Goal: Information Seeking & Learning: Learn about a topic

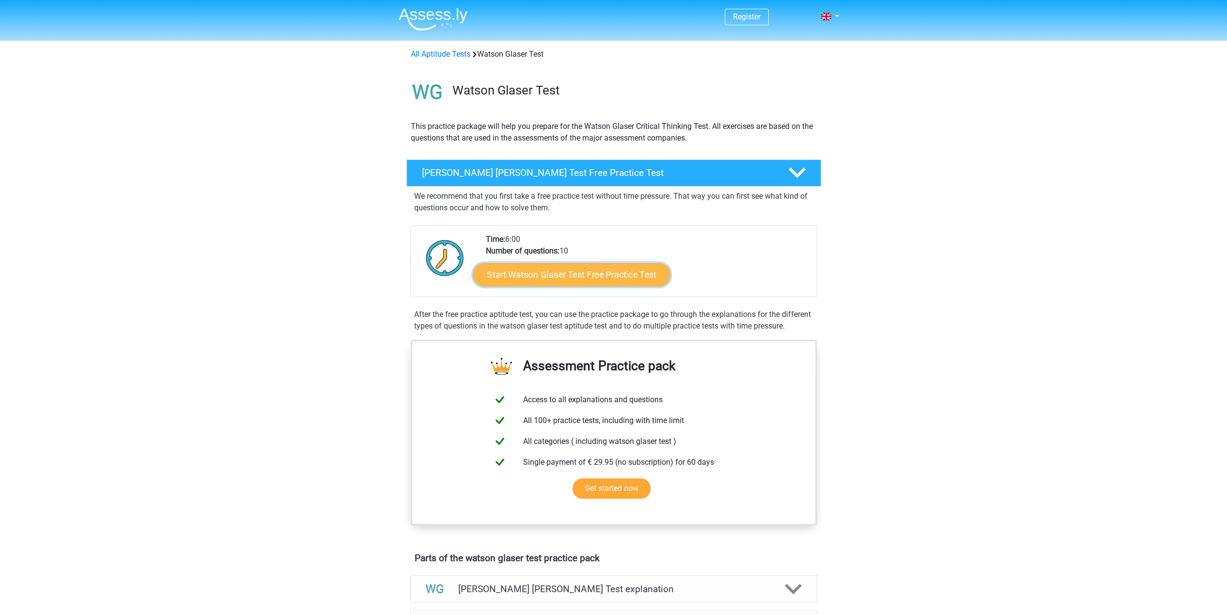
click at [531, 275] on link "Start Watson Glaser Test Free Practice Test" at bounding box center [571, 274] width 197 height 23
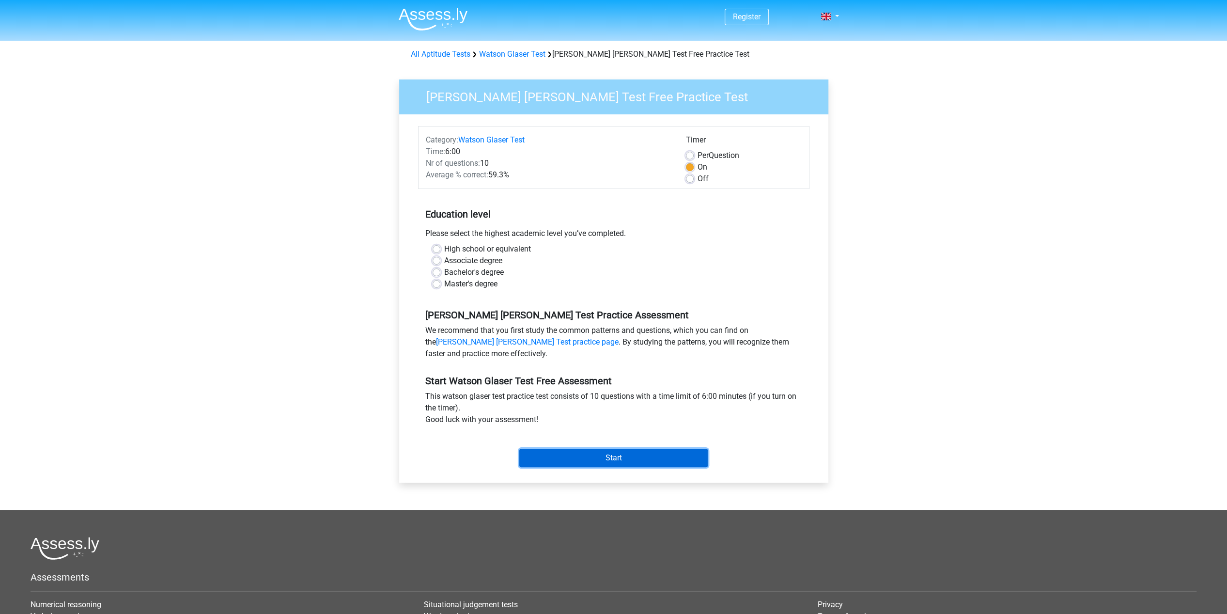
click at [601, 450] on input "Start" at bounding box center [613, 458] width 188 height 18
click at [509, 245] on label "High school or equivalent" at bounding box center [487, 249] width 87 height 12
click at [440, 245] on input "High school or equivalent" at bounding box center [437, 248] width 8 height 10
radio input "true"
click at [483, 270] on label "Bachelor's degree" at bounding box center [474, 272] width 60 height 12
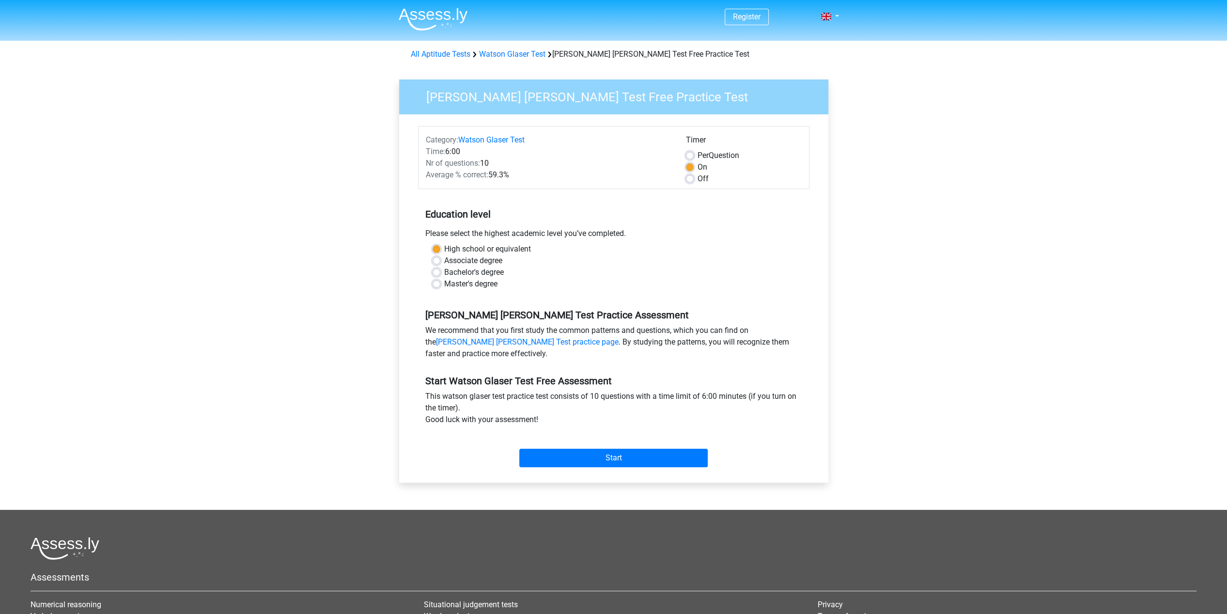
click at [440, 270] on input "Bachelor's degree" at bounding box center [437, 271] width 8 height 10
radio input "true"
click at [580, 461] on input "Start" at bounding box center [613, 458] width 188 height 18
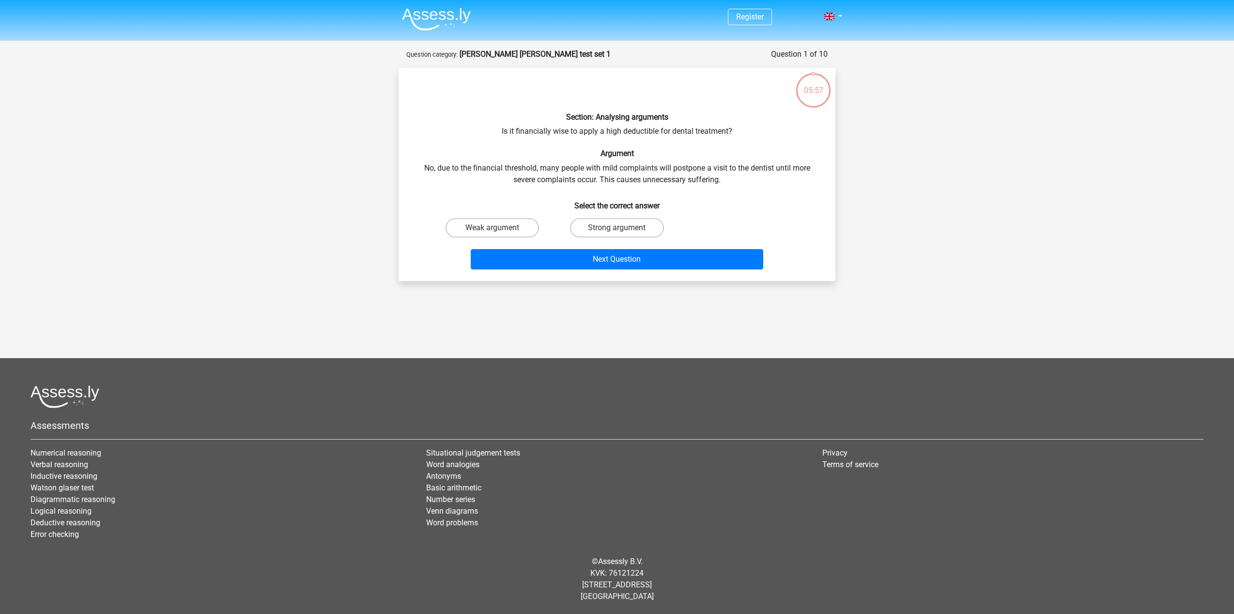
click at [606, 129] on div "Section: Analysing arguments Is it financially wise to apply a high deductible …" at bounding box center [617, 175] width 429 height 198
drag, startPoint x: 680, startPoint y: 169, endPoint x: 710, endPoint y: 186, distance: 34.5
click at [710, 186] on div "Section: Analysing arguments Is it financially wise to apply a high deductible …" at bounding box center [617, 175] width 429 height 198
click at [720, 172] on div "Section: Analysing arguments Is it financially wise to apply a high deductible …" at bounding box center [617, 175] width 429 height 198
click at [536, 224] on label "Weak argument" at bounding box center [492, 227] width 93 height 19
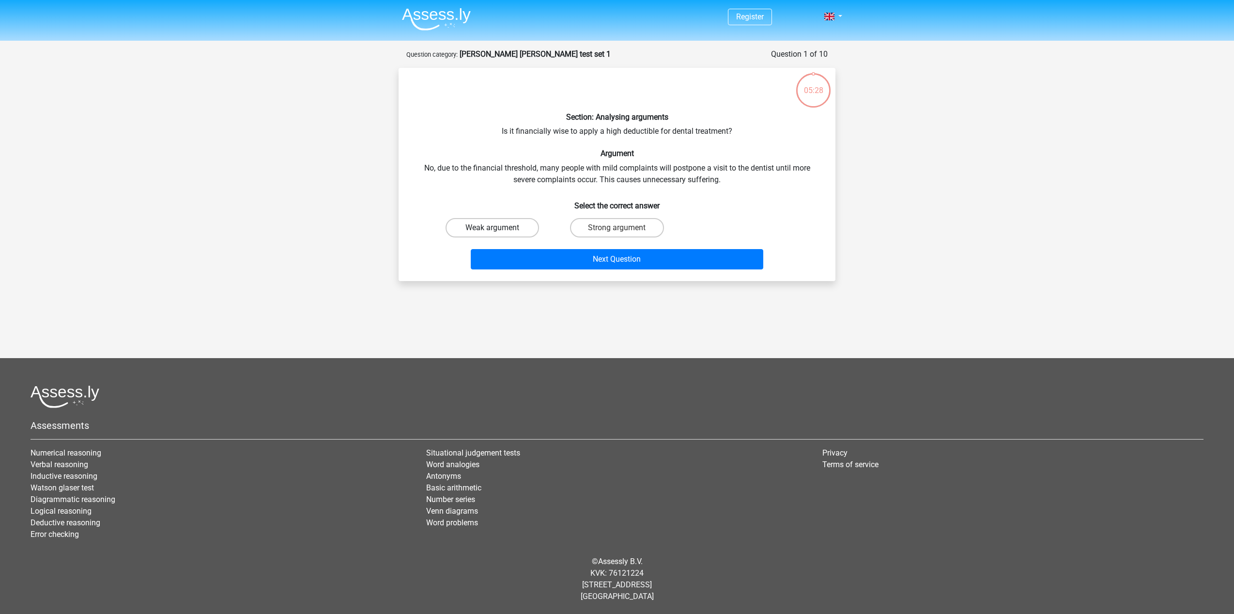
click at [499, 228] on input "Weak argument" at bounding box center [496, 231] width 6 height 6
radio input "true"
click at [553, 256] on button "Next Question" at bounding box center [617, 259] width 293 height 20
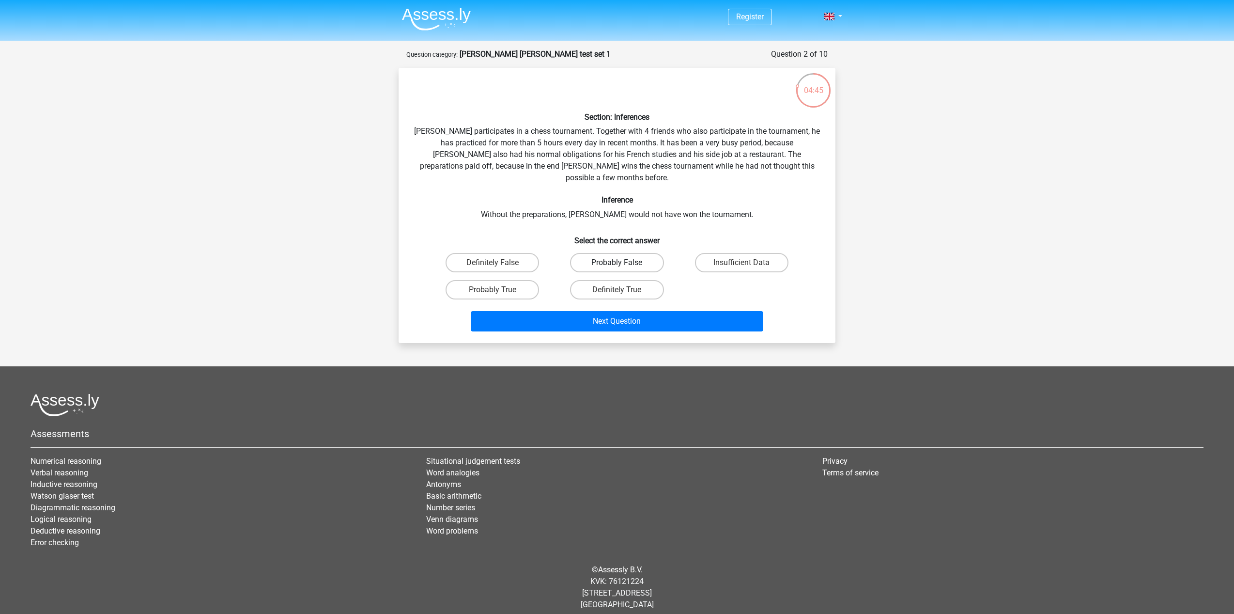
click at [624, 253] on label "Probably False" at bounding box center [616, 262] width 93 height 19
click at [623, 263] on input "Probably False" at bounding box center [620, 266] width 6 height 6
radio input "true"
click at [619, 313] on button "Next Question" at bounding box center [617, 321] width 293 height 20
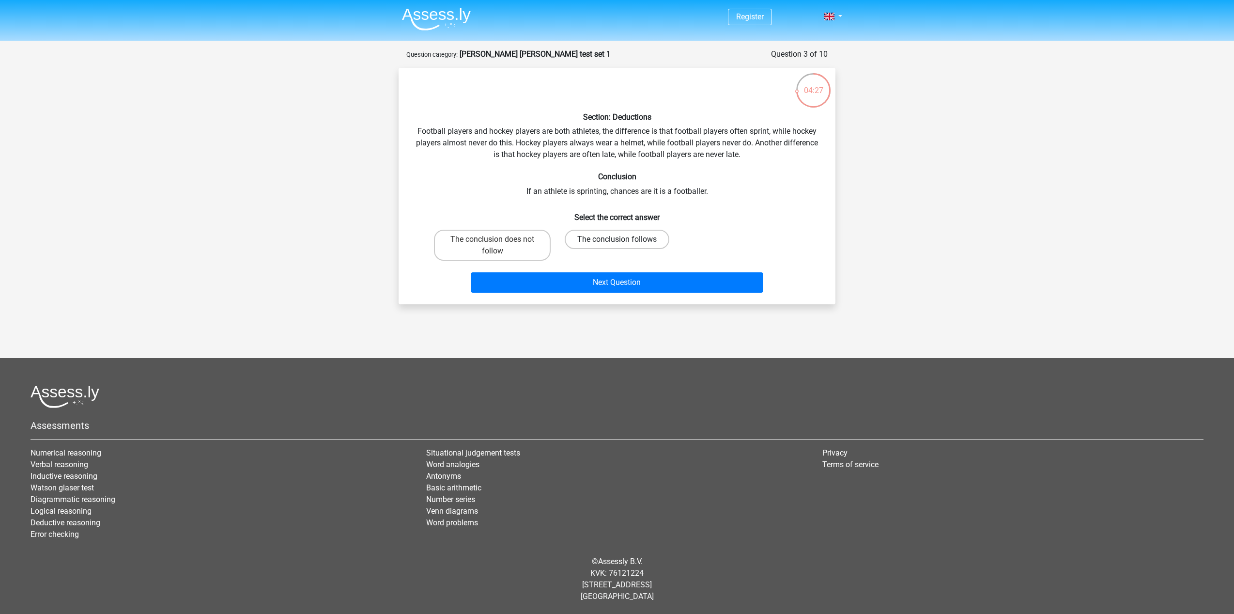
click at [612, 239] on label "The conclusion follows" at bounding box center [617, 239] width 105 height 19
click at [617, 239] on input "The conclusion follows" at bounding box center [620, 242] width 6 height 6
radio input "true"
click at [631, 283] on button "Next Question" at bounding box center [617, 282] width 293 height 20
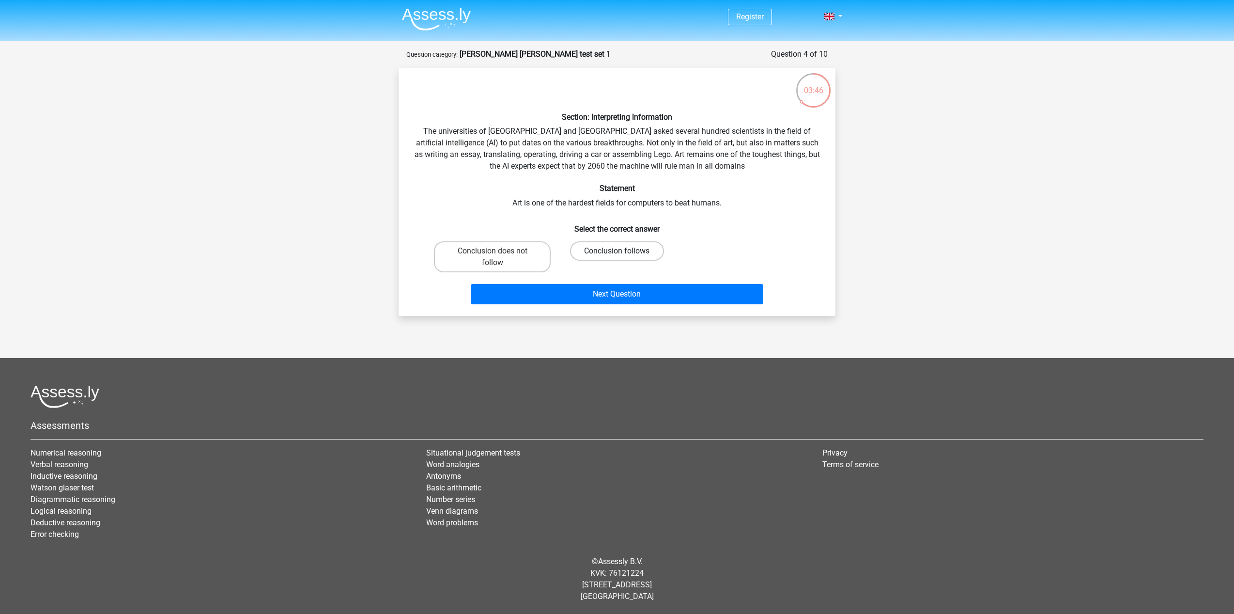
click at [625, 252] on label "Conclusion follows" at bounding box center [616, 250] width 93 height 19
click at [623, 252] on input "Conclusion follows" at bounding box center [620, 254] width 6 height 6
radio input "true"
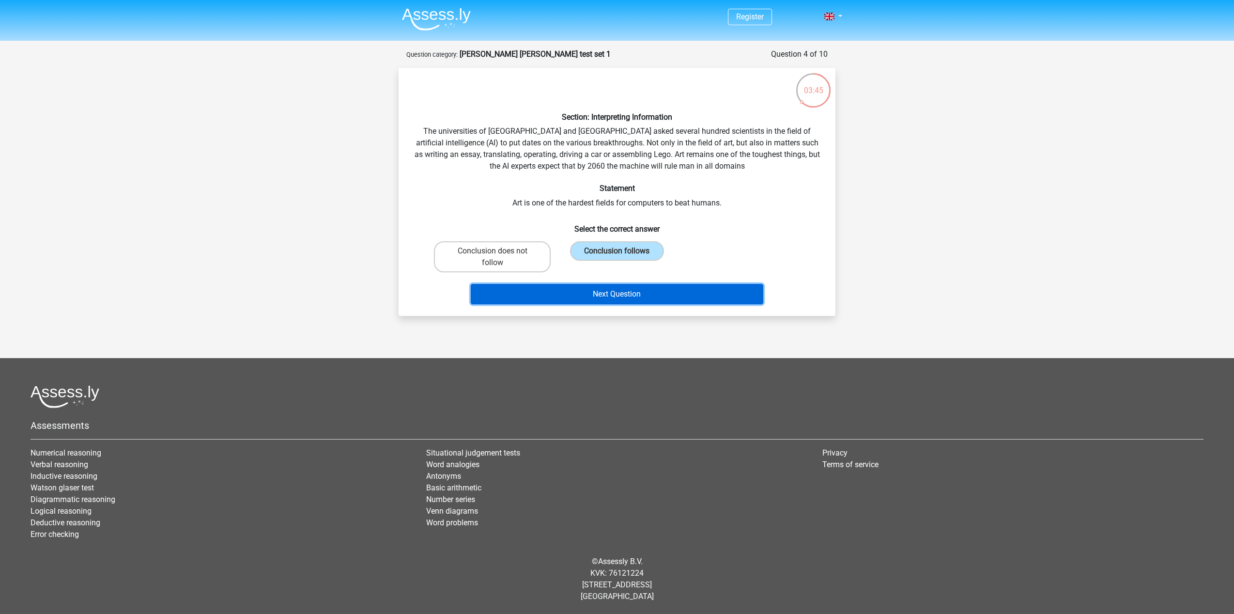
click at [621, 285] on button "Next Question" at bounding box center [617, 294] width 293 height 20
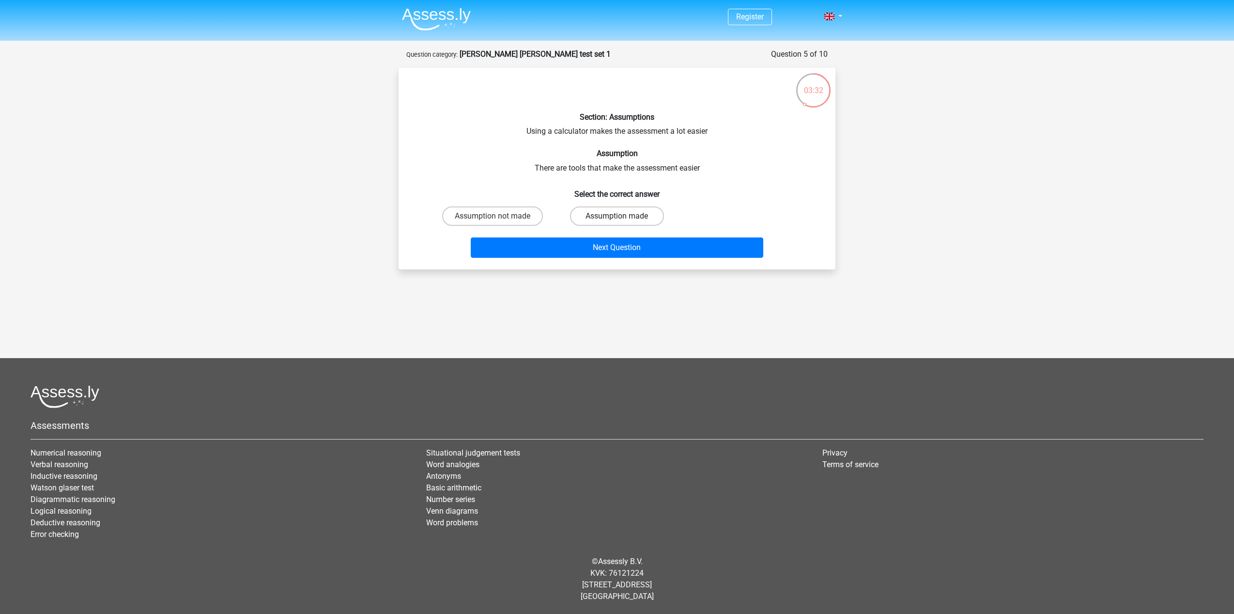
click at [624, 211] on label "Assumption made" at bounding box center [616, 215] width 93 height 19
click at [623, 216] on input "Assumption made" at bounding box center [620, 219] width 6 height 6
radio input "true"
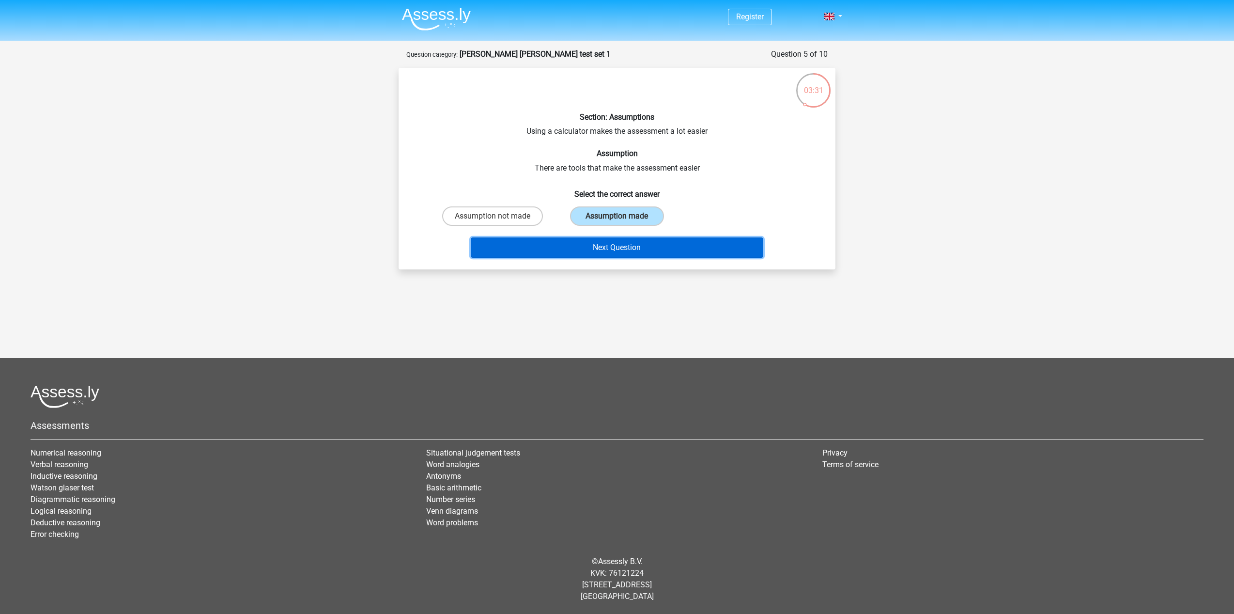
click at [618, 243] on button "Next Question" at bounding box center [617, 247] width 293 height 20
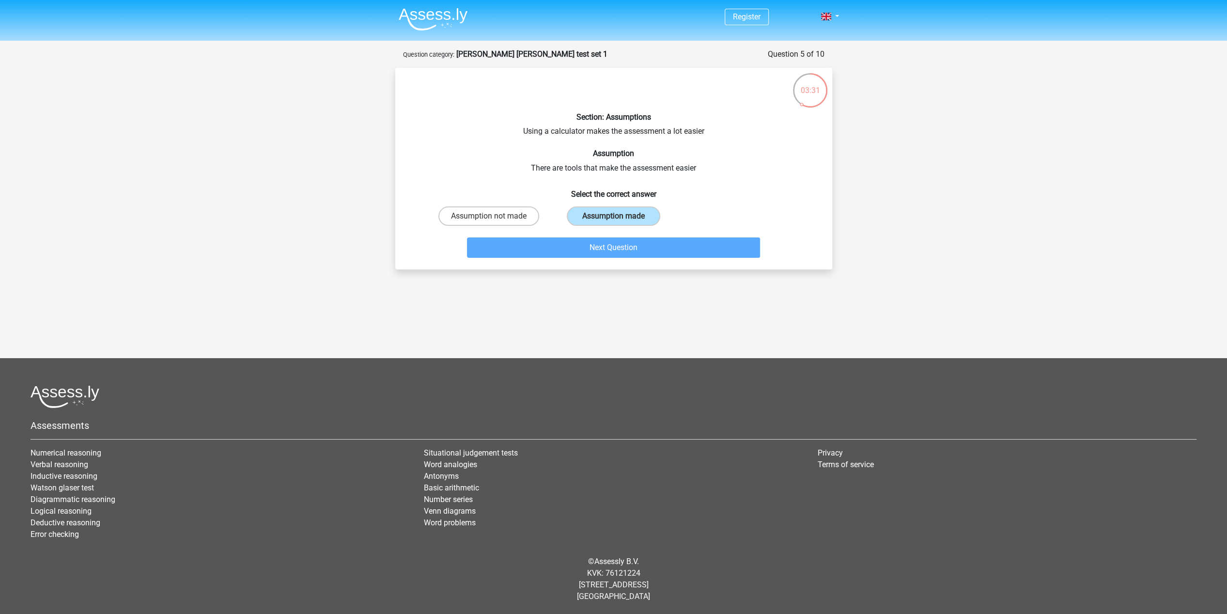
scroll to position [4, 0]
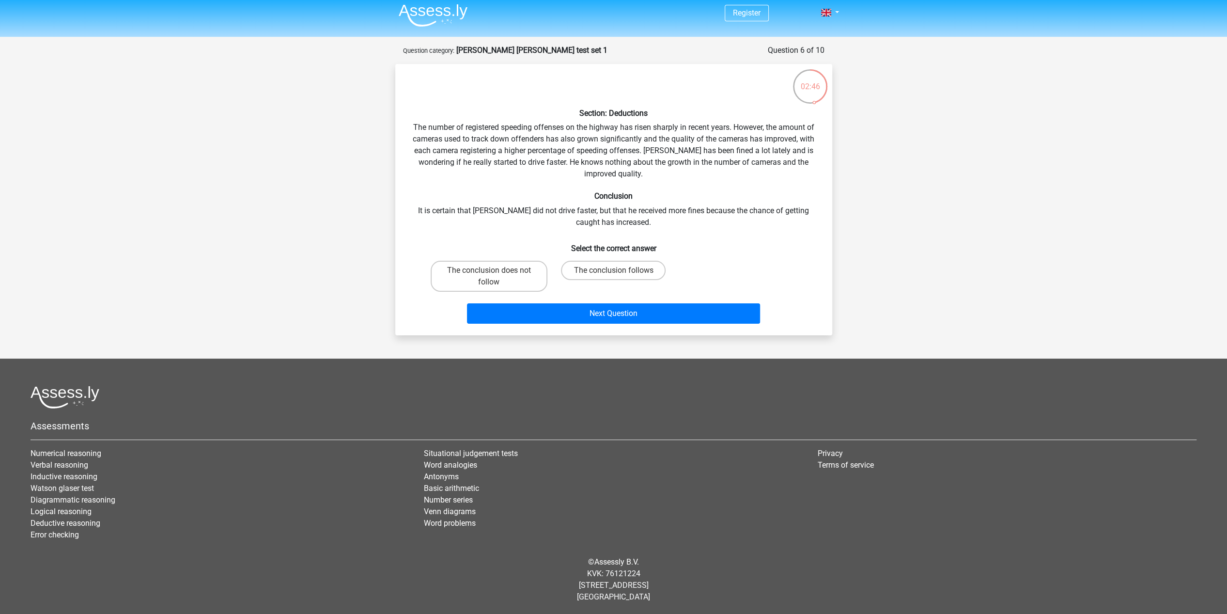
click at [492, 272] on input "The conclusion does not follow" at bounding box center [492, 273] width 6 height 6
radio input "true"
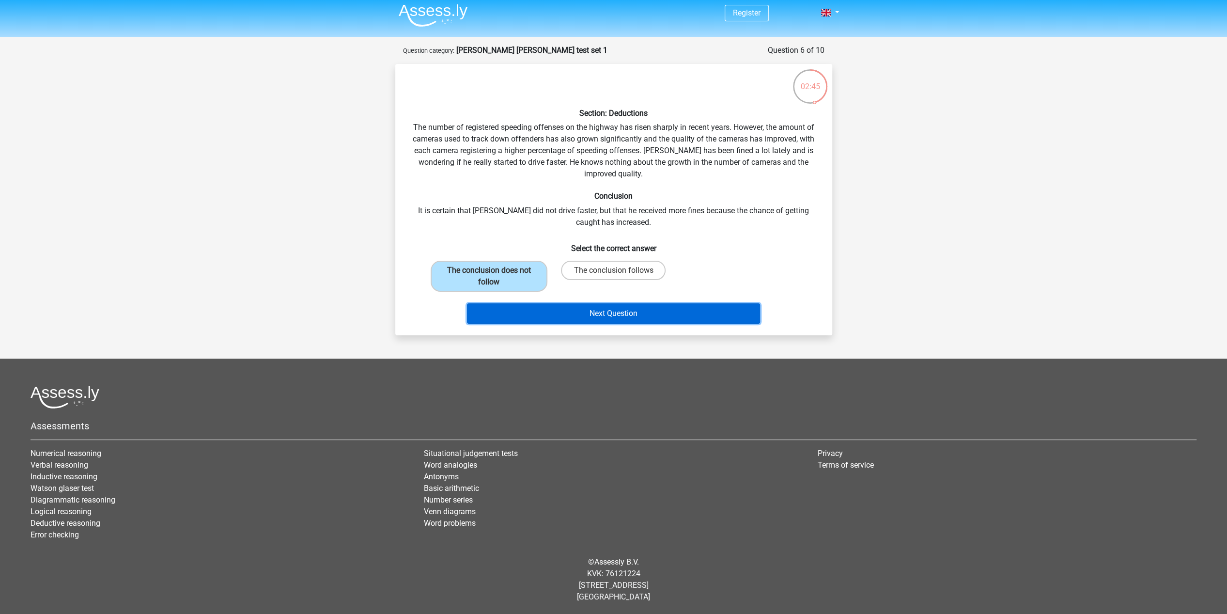
click at [532, 310] on button "Next Question" at bounding box center [613, 313] width 293 height 20
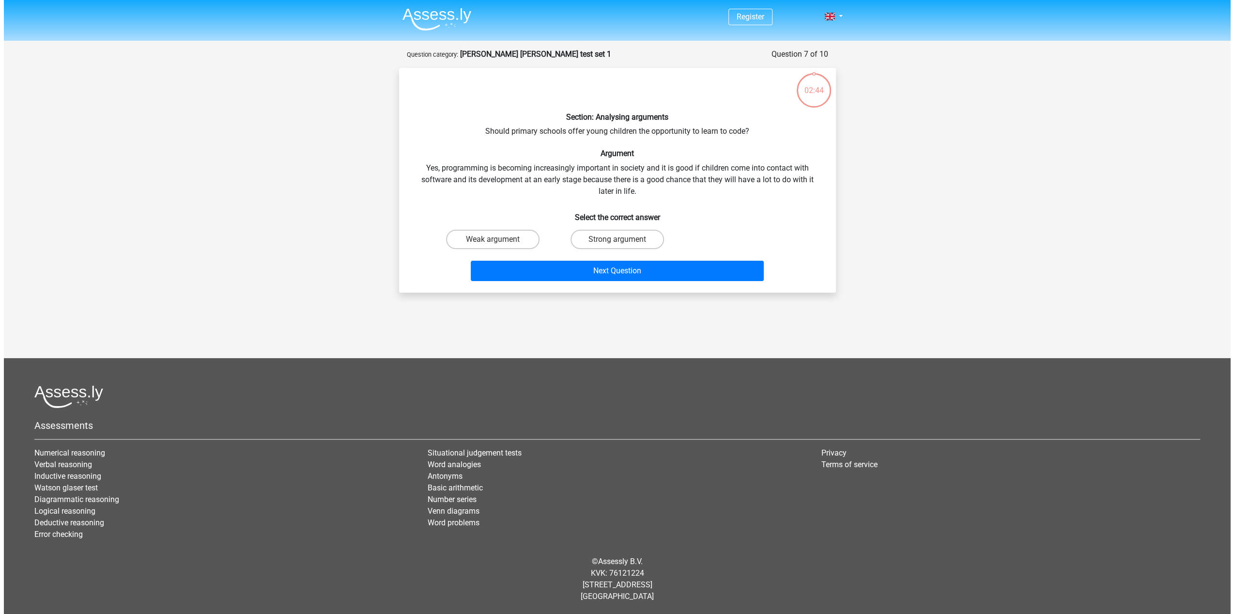
scroll to position [0, 0]
click at [592, 243] on label "Strong argument" at bounding box center [616, 239] width 93 height 19
click at [617, 243] on input "Strong argument" at bounding box center [620, 242] width 6 height 6
radio input "true"
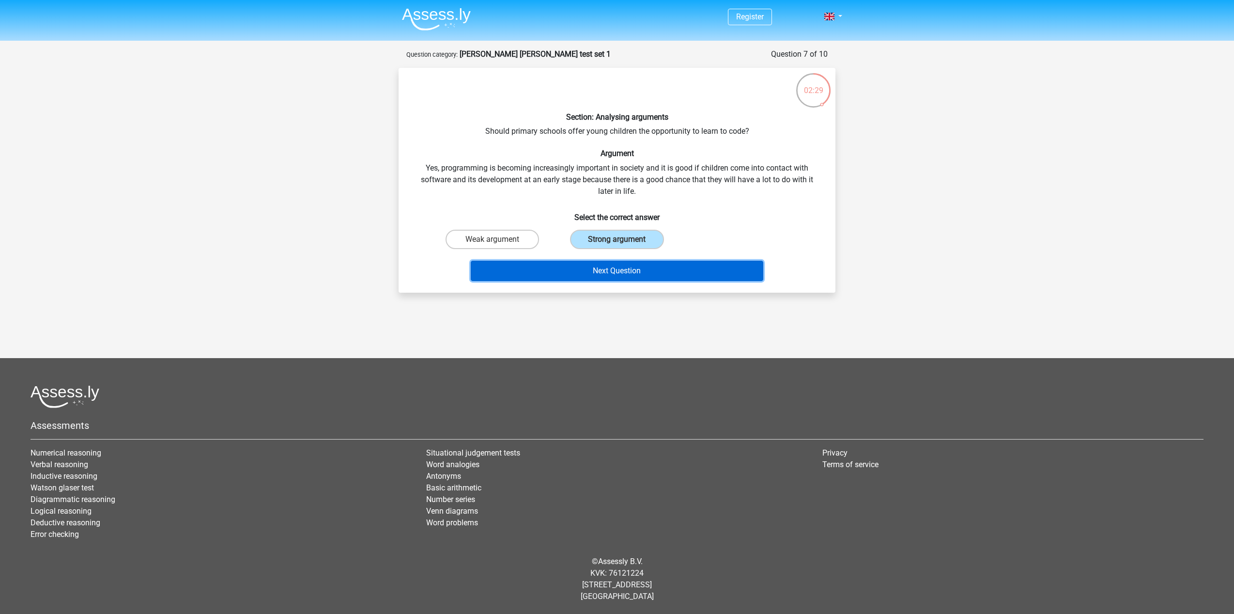
click at [604, 276] on button "Next Question" at bounding box center [617, 271] width 293 height 20
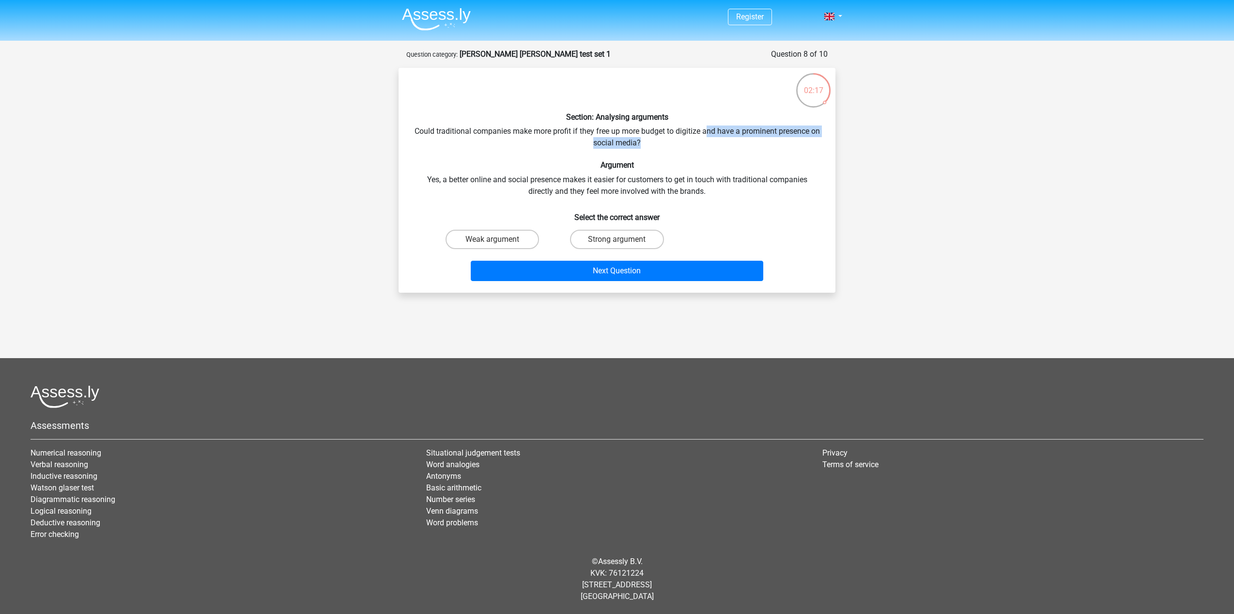
drag, startPoint x: 712, startPoint y: 127, endPoint x: 734, endPoint y: 137, distance: 24.3
click at [734, 137] on div "Section: Analysing arguments Could traditional companies make more profit if th…" at bounding box center [617, 180] width 429 height 209
click at [500, 229] on div "Weak argument" at bounding box center [492, 239] width 124 height 27
click at [495, 230] on label "Weak argument" at bounding box center [492, 239] width 93 height 19
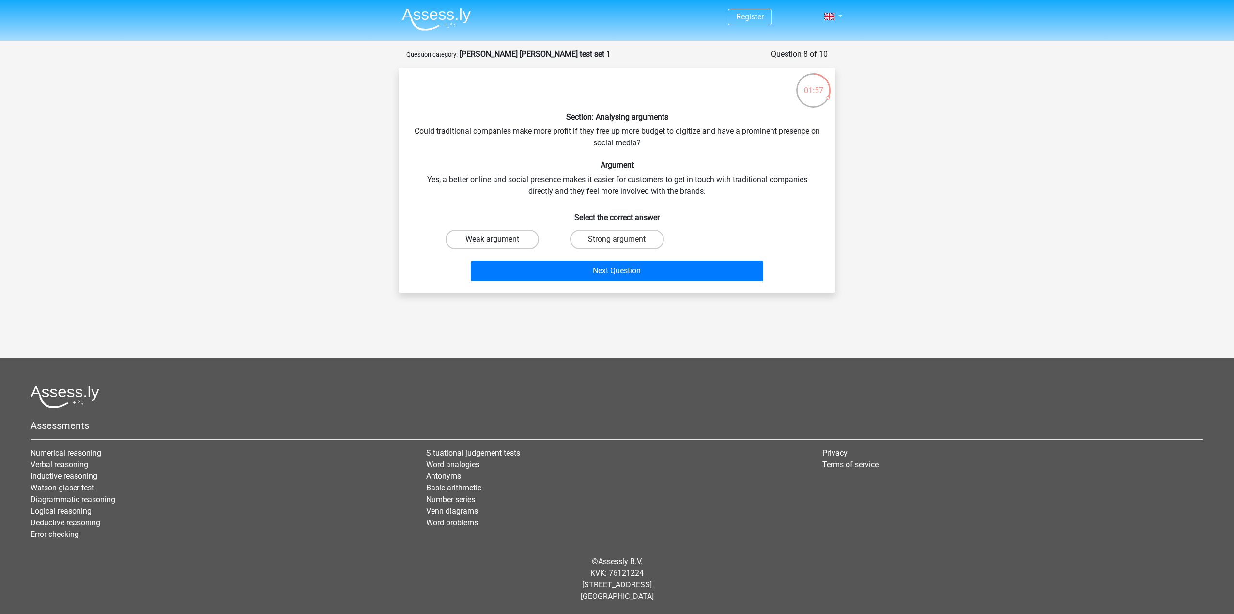
click at [495, 239] on input "Weak argument" at bounding box center [496, 242] width 6 height 6
radio input "true"
click at [506, 264] on button "Next Question" at bounding box center [617, 271] width 293 height 20
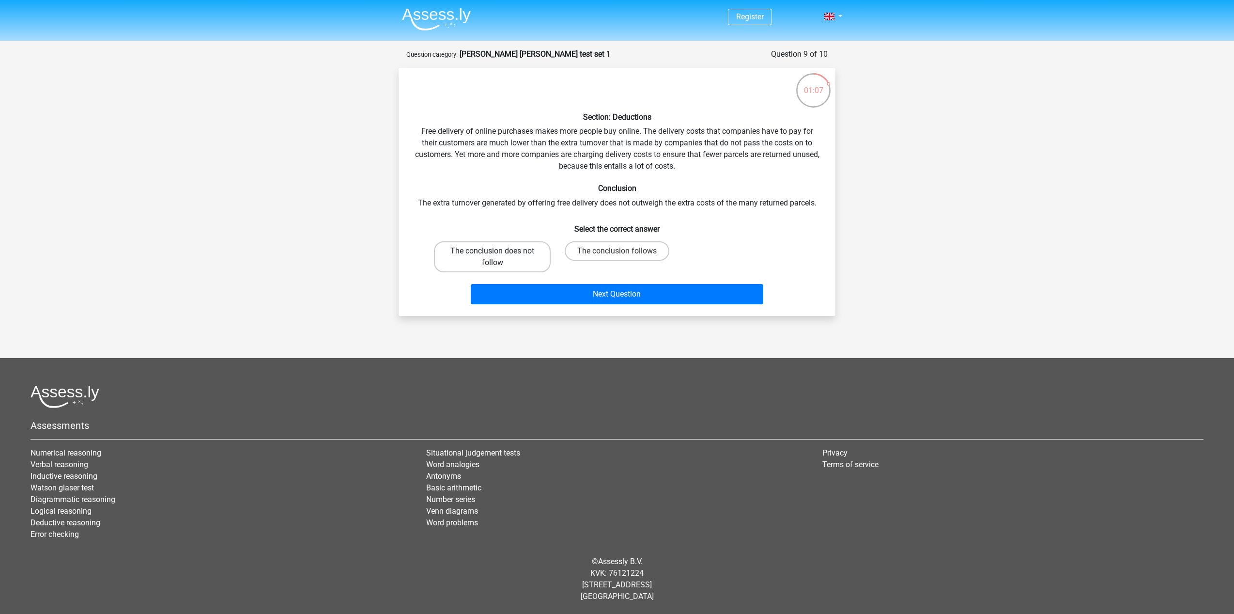
click at [538, 252] on label "The conclusion does not follow" at bounding box center [492, 256] width 117 height 31
click at [499, 252] on input "The conclusion does not follow" at bounding box center [496, 254] width 6 height 6
radio input "true"
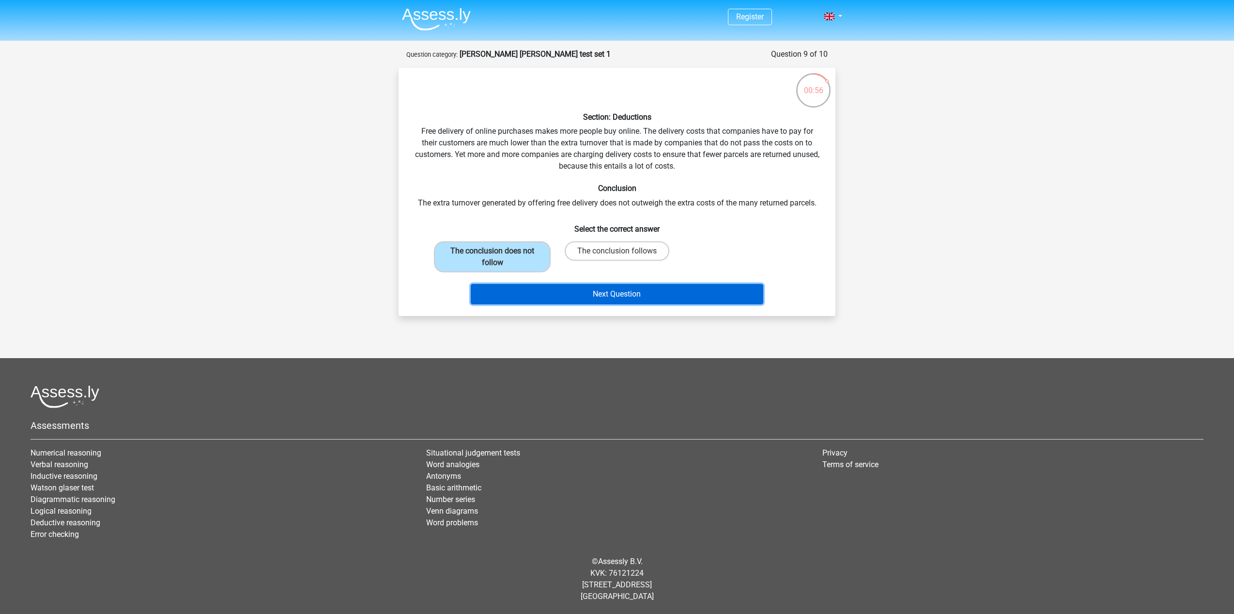
click at [606, 288] on button "Next Question" at bounding box center [617, 294] width 293 height 20
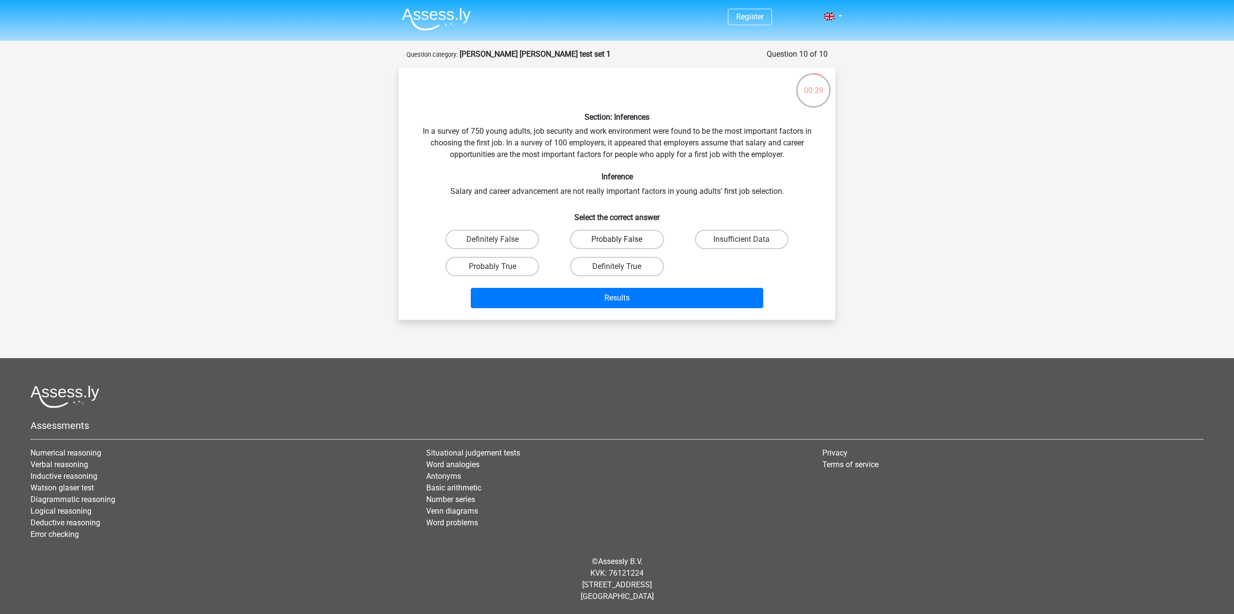
click at [623, 236] on label "Probably False" at bounding box center [616, 239] width 93 height 19
click at [623, 239] on input "Probably False" at bounding box center [620, 242] width 6 height 6
radio input "true"
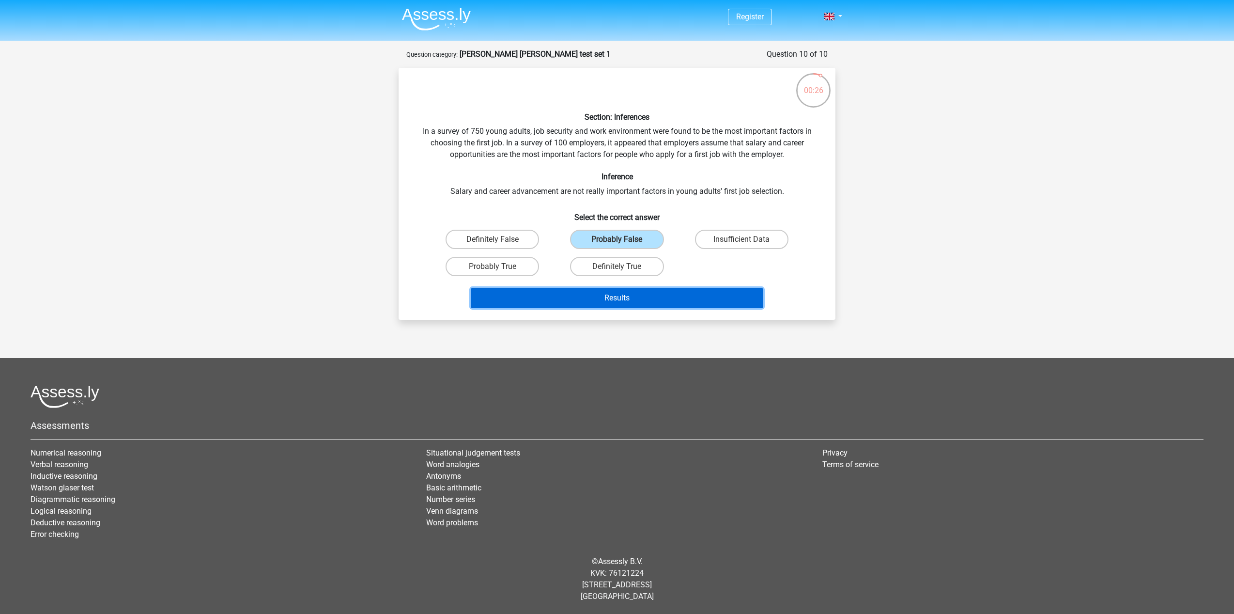
click at [647, 297] on button "Results" at bounding box center [617, 298] width 293 height 20
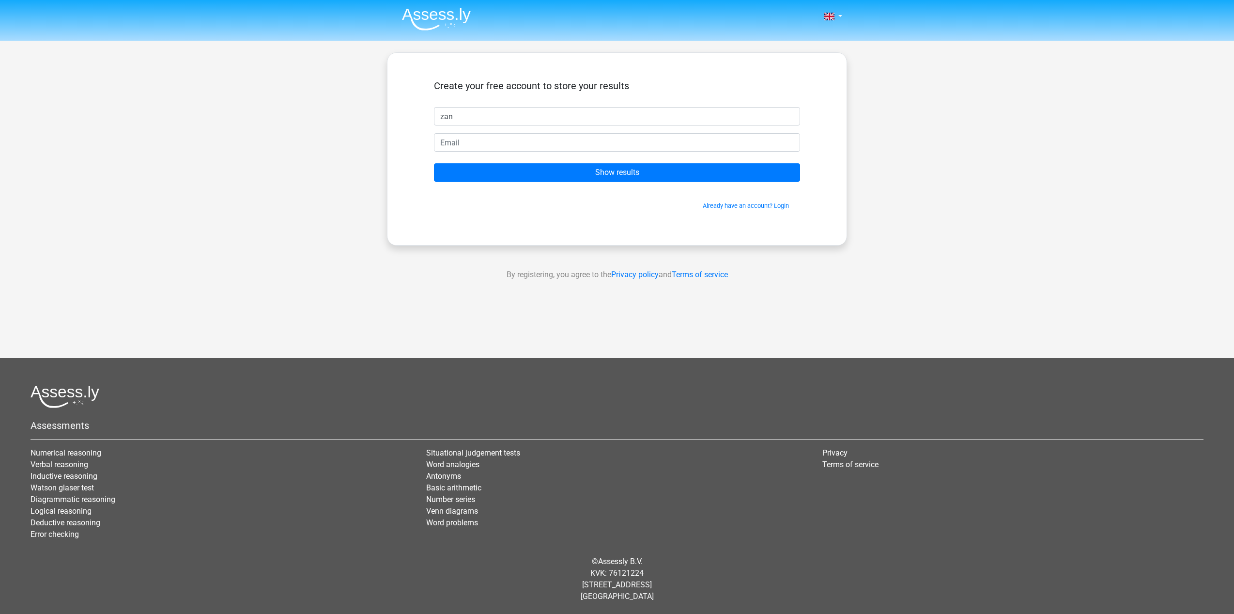
type input "zan"
click at [555, 149] on input "email" at bounding box center [617, 142] width 366 height 18
type input "[EMAIL_ADDRESS][DOMAIN_NAME]"
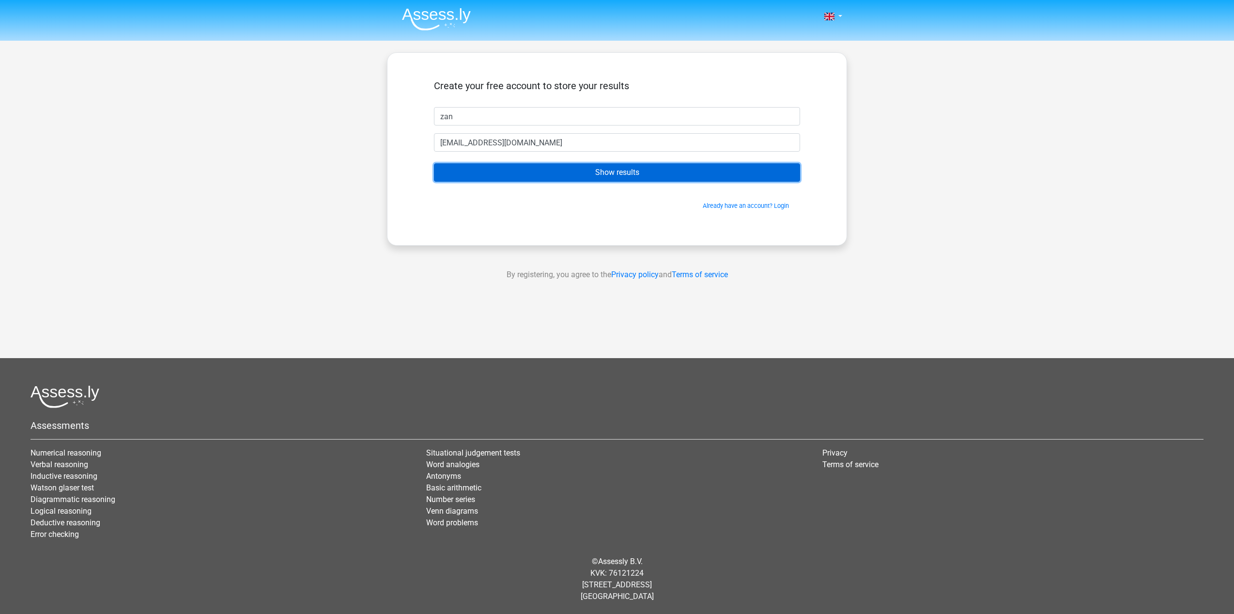
click at [530, 179] on input "Show results" at bounding box center [617, 172] width 366 height 18
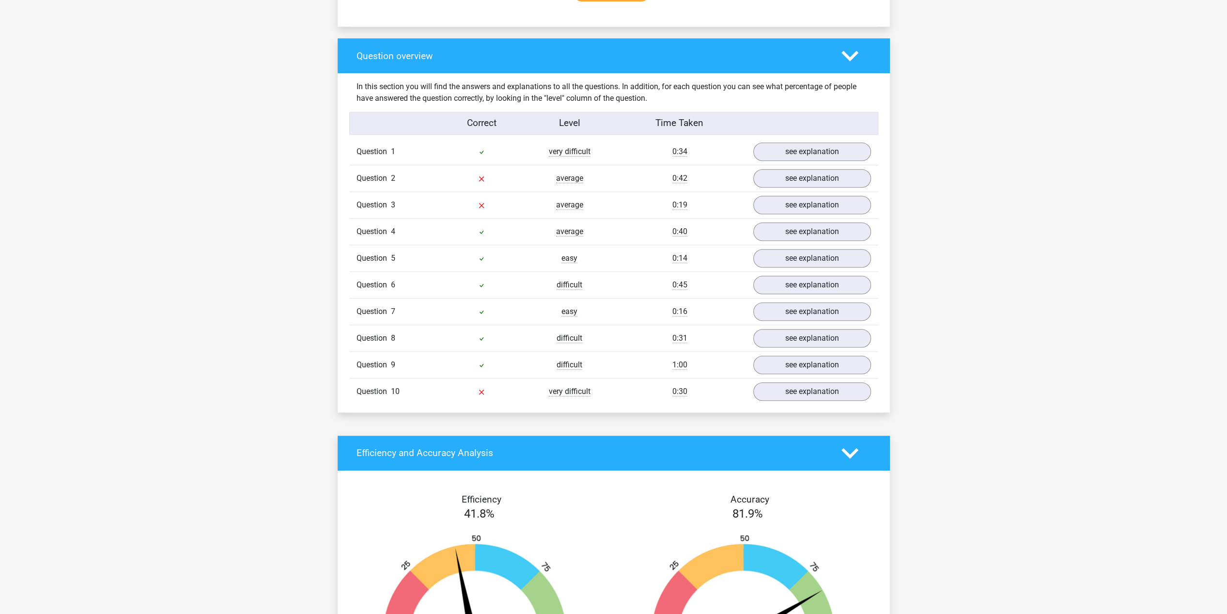
scroll to position [630, 0]
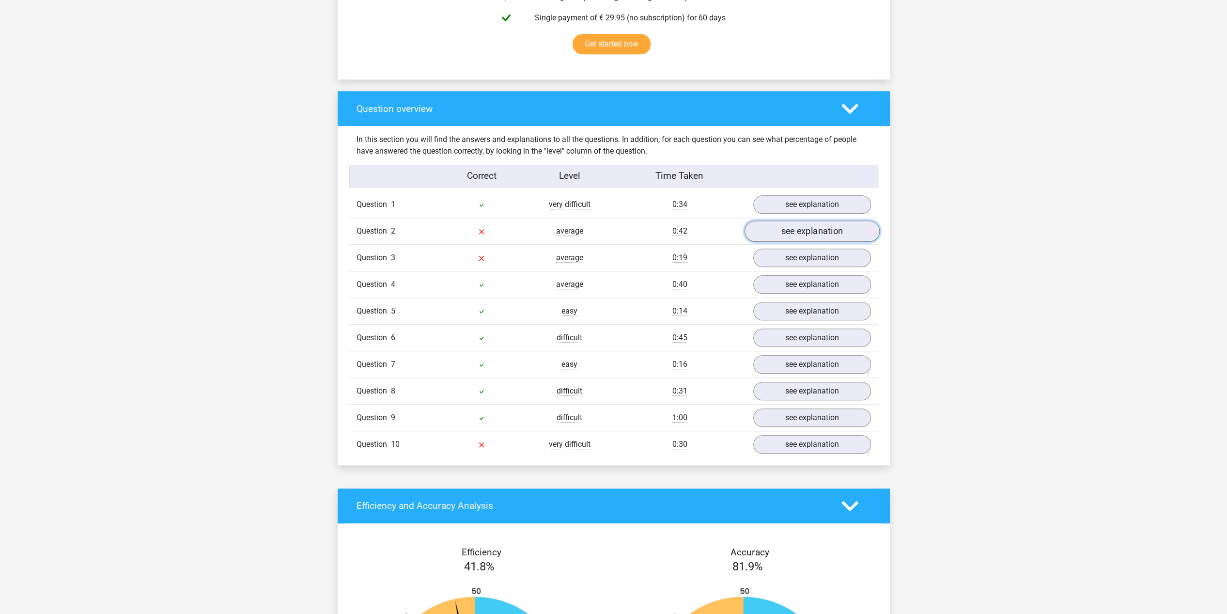
click at [782, 235] on link "see explanation" at bounding box center [811, 230] width 135 height 21
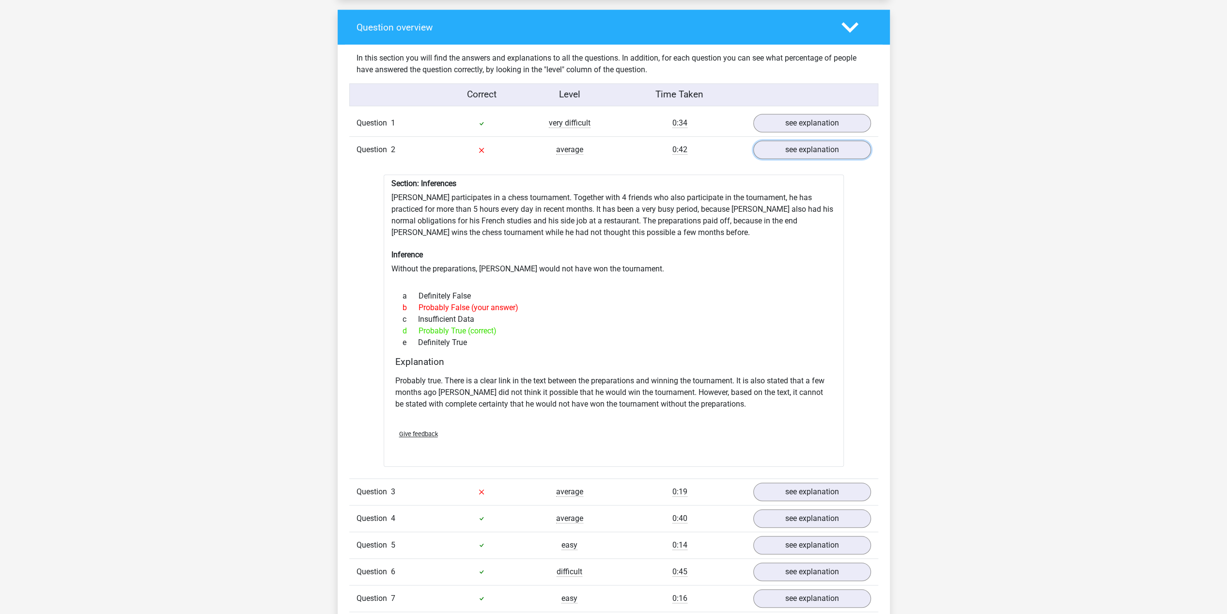
scroll to position [727, 0]
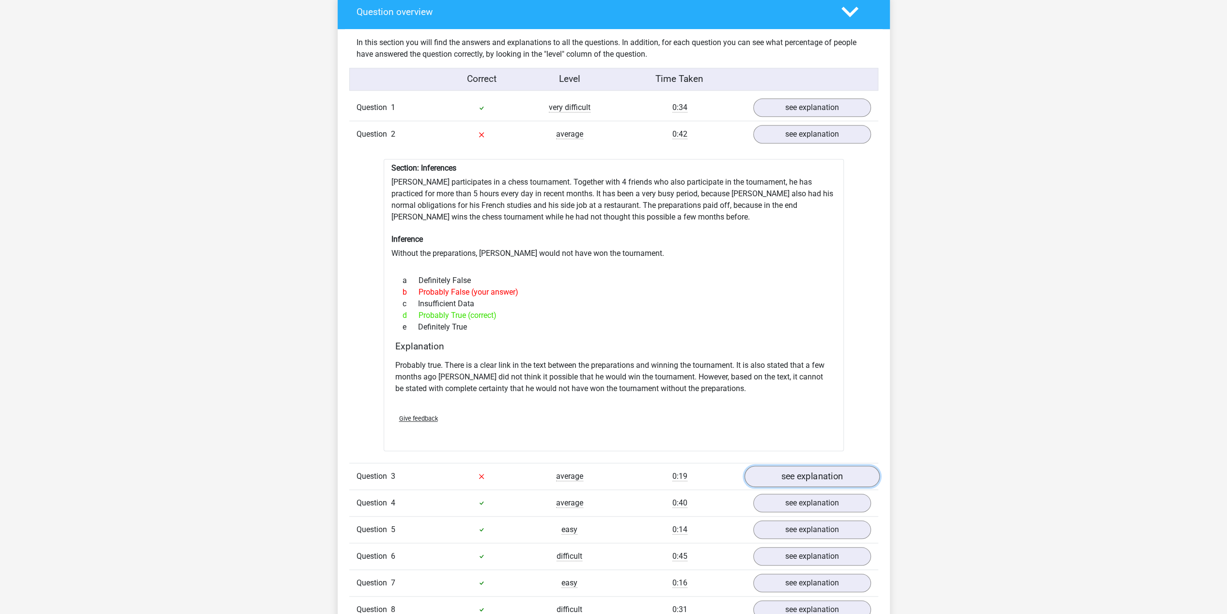
click at [827, 473] on link "see explanation" at bounding box center [811, 475] width 135 height 21
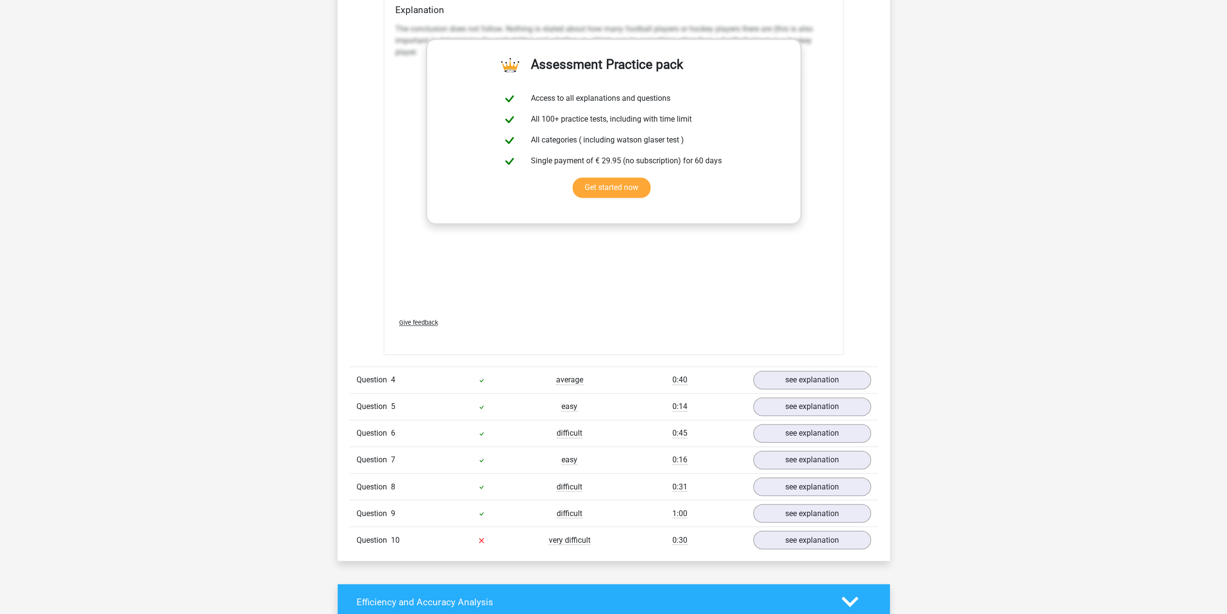
scroll to position [1405, 0]
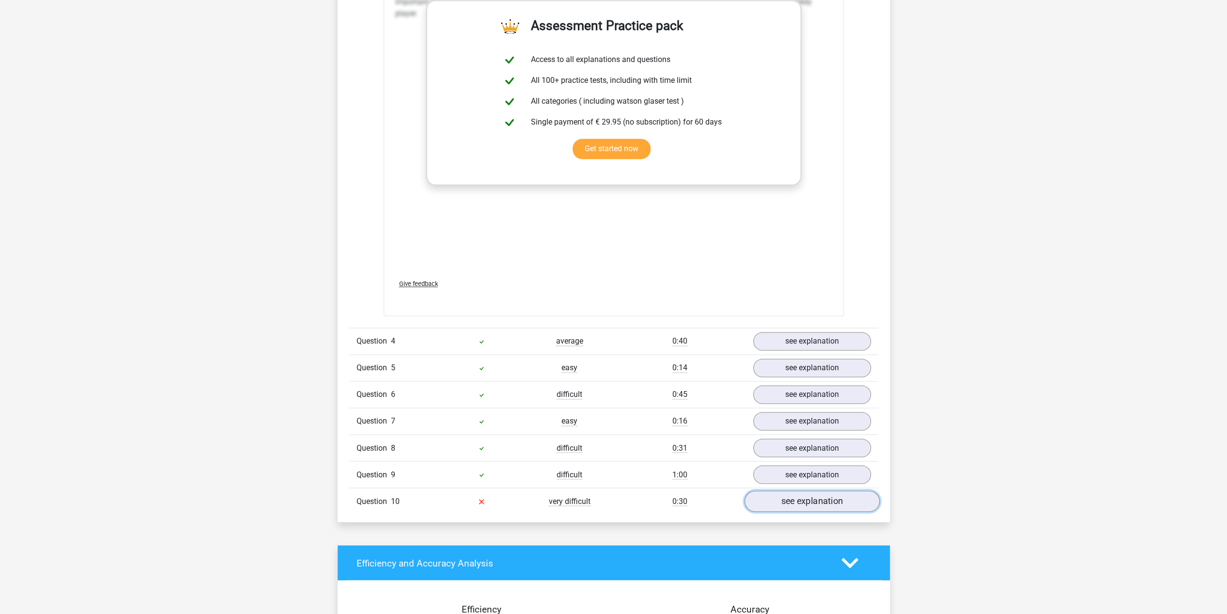
click at [801, 493] on link "see explanation" at bounding box center [811, 500] width 135 height 21
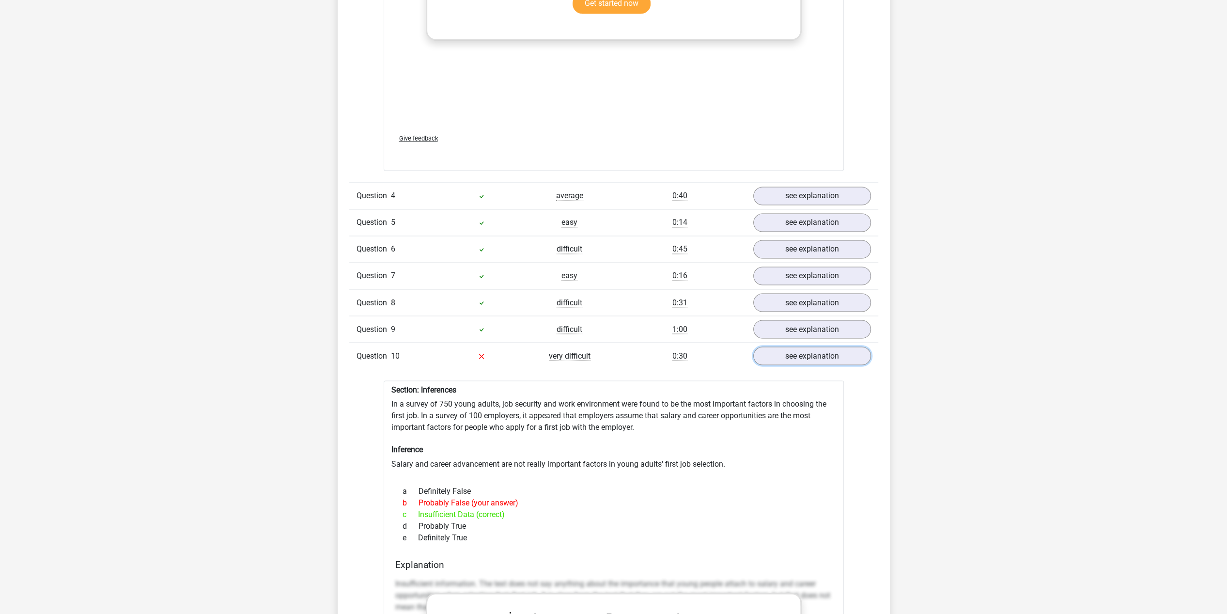
scroll to position [1598, 0]
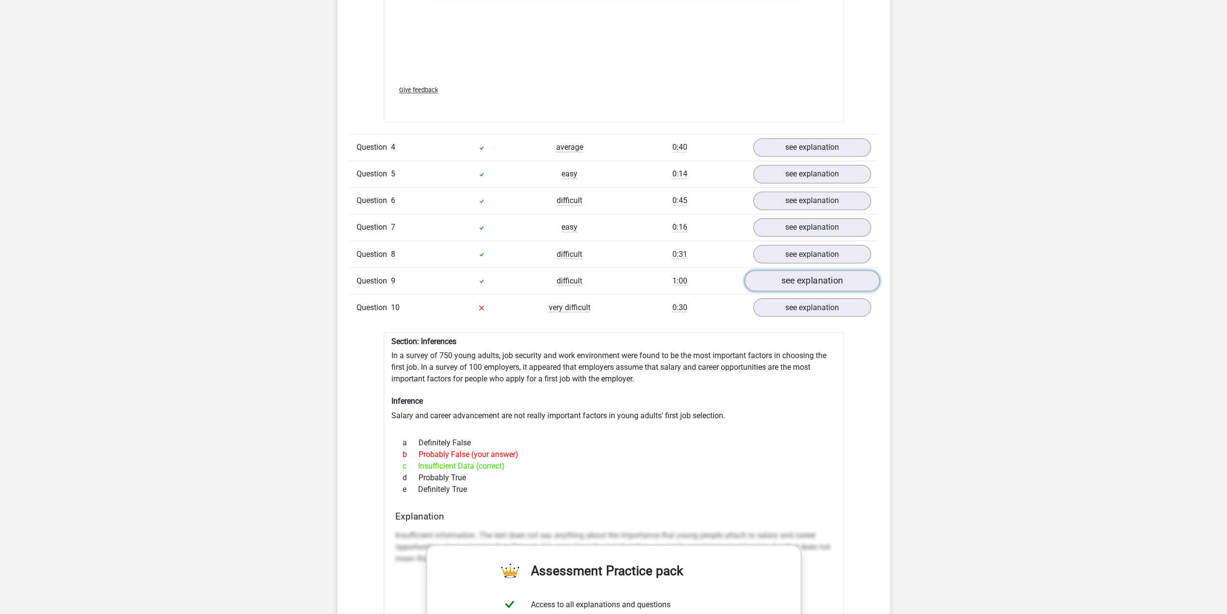
click at [825, 277] on link "see explanation" at bounding box center [811, 280] width 135 height 21
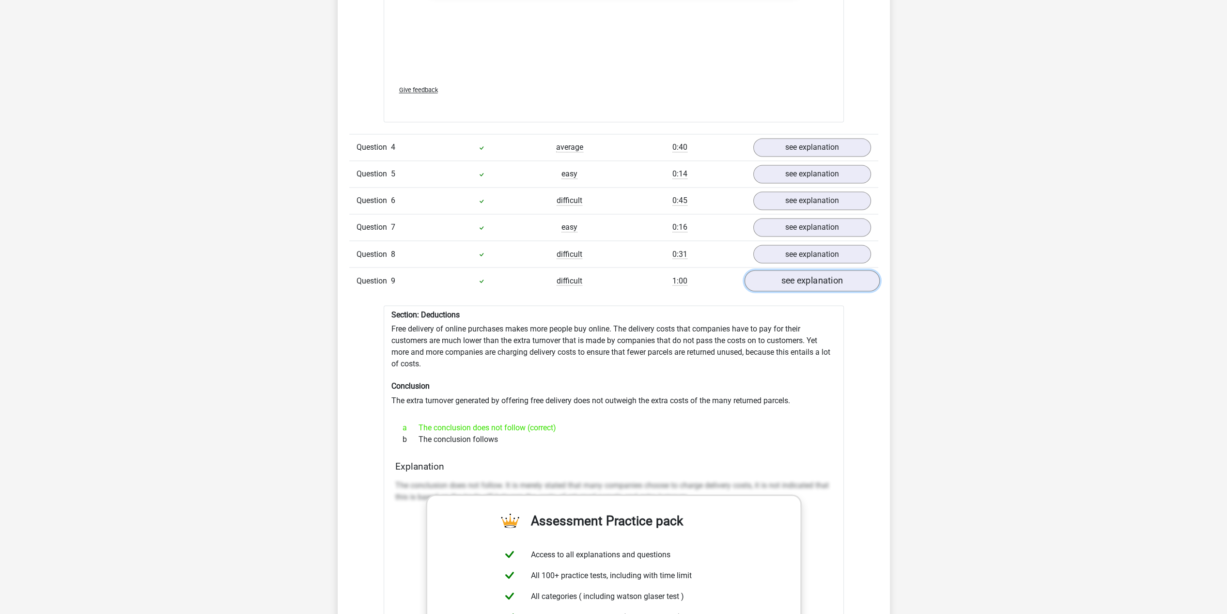
click at [825, 277] on link "see explanation" at bounding box center [811, 280] width 135 height 21
